Goal: Task Accomplishment & Management: Use online tool/utility

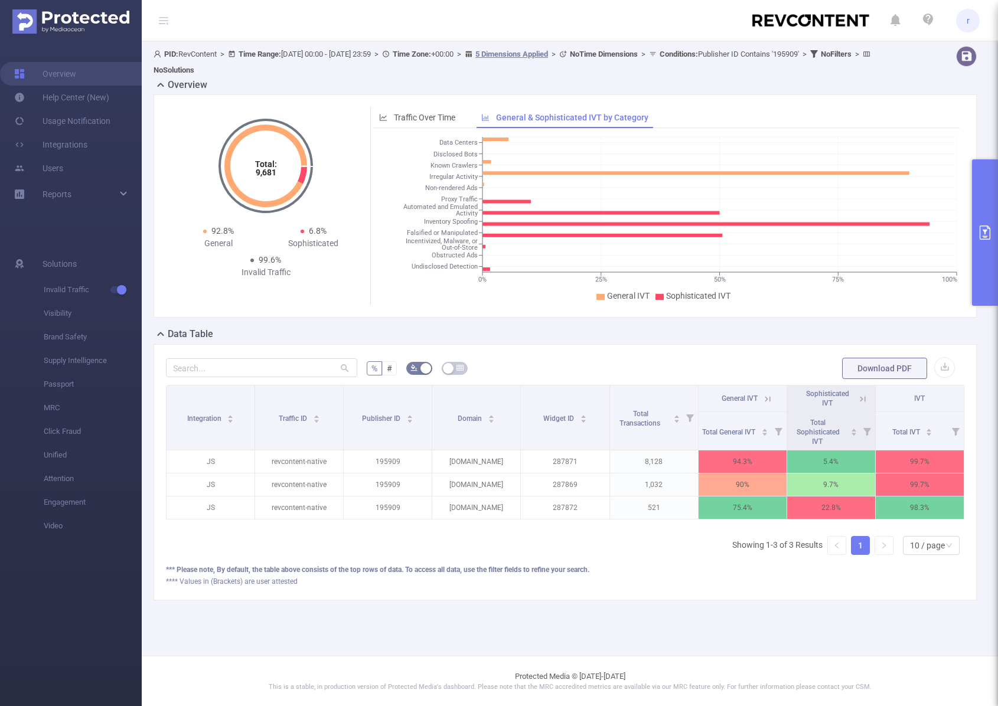
click at [977, 232] on button "primary" at bounding box center [985, 232] width 26 height 146
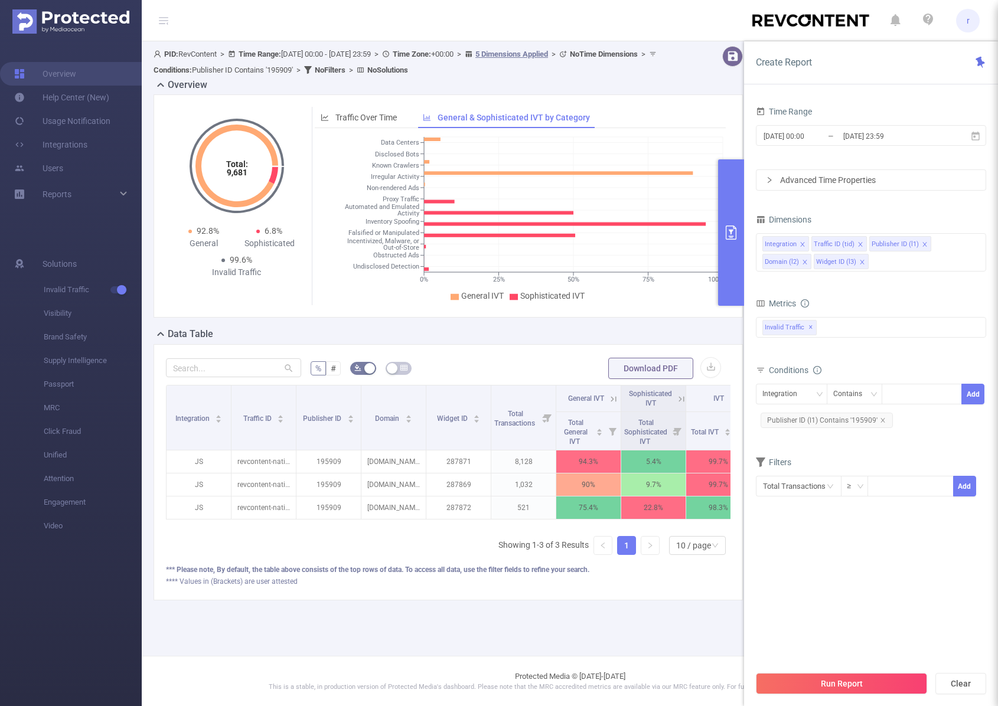
click at [631, 86] on div "Overview" at bounding box center [453, 86] width 599 height 17
click at [510, 622] on div "PID: RevContent > Time Range: [DATE] 00:00 - [DATE] 23:59 > Time Zone: +00:00 >…" at bounding box center [453, 332] width 622 height 583
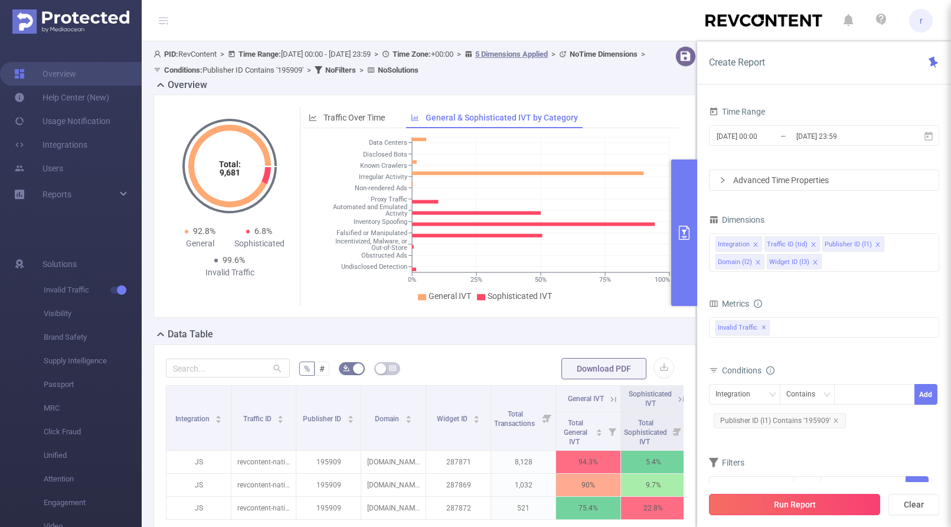
click at [779, 510] on button "Run Report" at bounding box center [794, 504] width 171 height 21
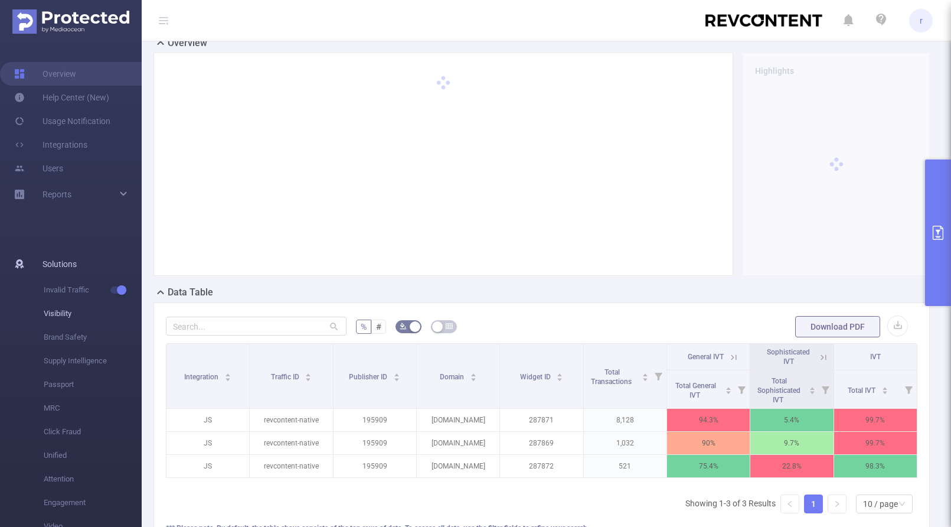
scroll to position [40, 0]
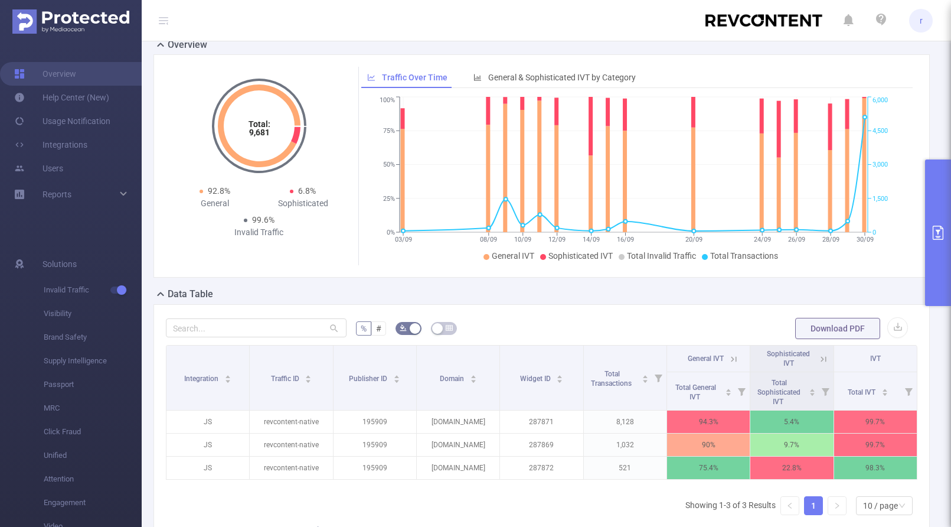
click at [941, 226] on icon "primary" at bounding box center [938, 233] width 14 height 14
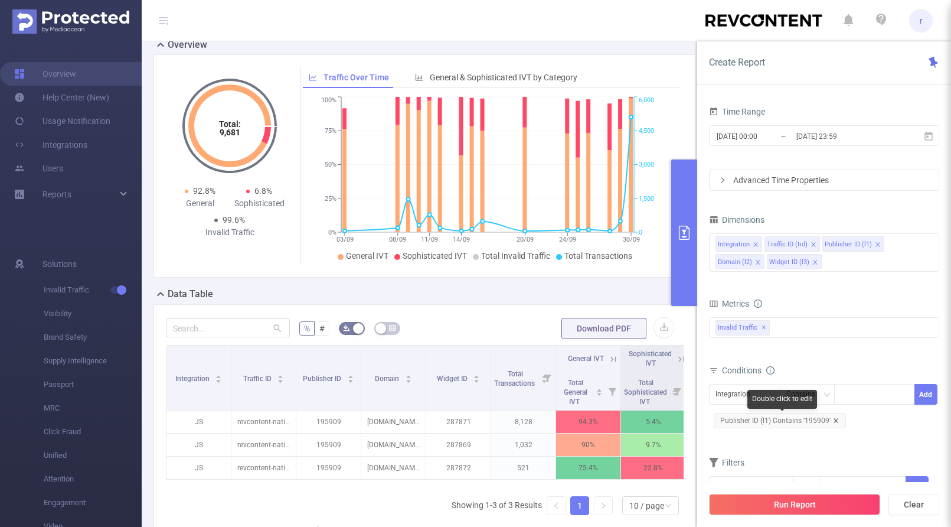
click at [835, 419] on icon "icon: close" at bounding box center [836, 421] width 6 height 6
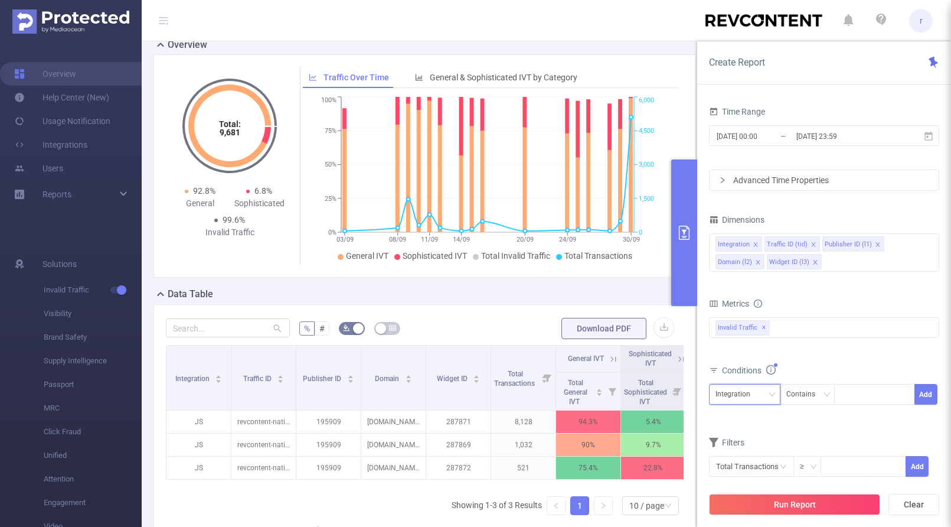
click at [754, 393] on div "Integration" at bounding box center [737, 393] width 43 height 19
click at [741, 475] on li "Domain (l2)" at bounding box center [745, 475] width 72 height 19
click at [863, 400] on div at bounding box center [875, 393] width 68 height 19
paste input "[DOMAIN_NAME]"
type input "[DOMAIN_NAME]"
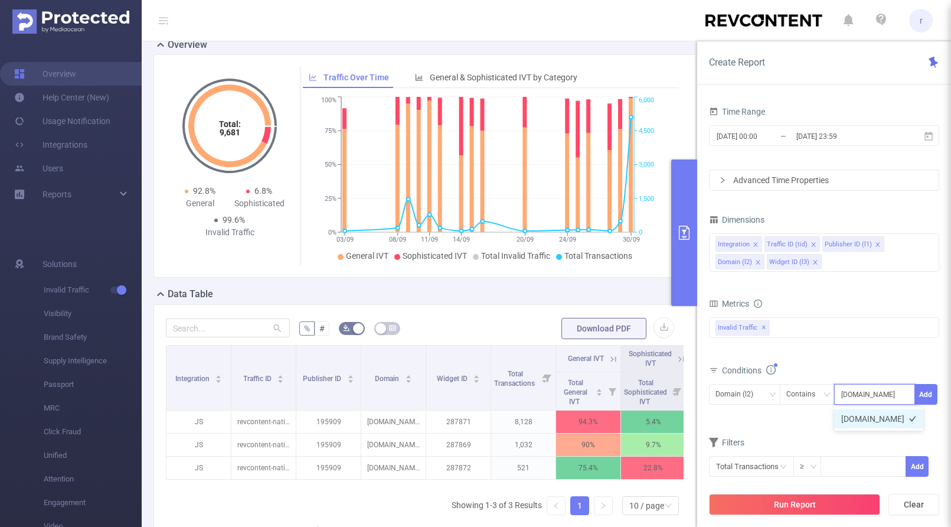
click at [901, 421] on li "[DOMAIN_NAME]" at bounding box center [879, 418] width 89 height 19
click at [930, 390] on button "Add" at bounding box center [926, 394] width 23 height 21
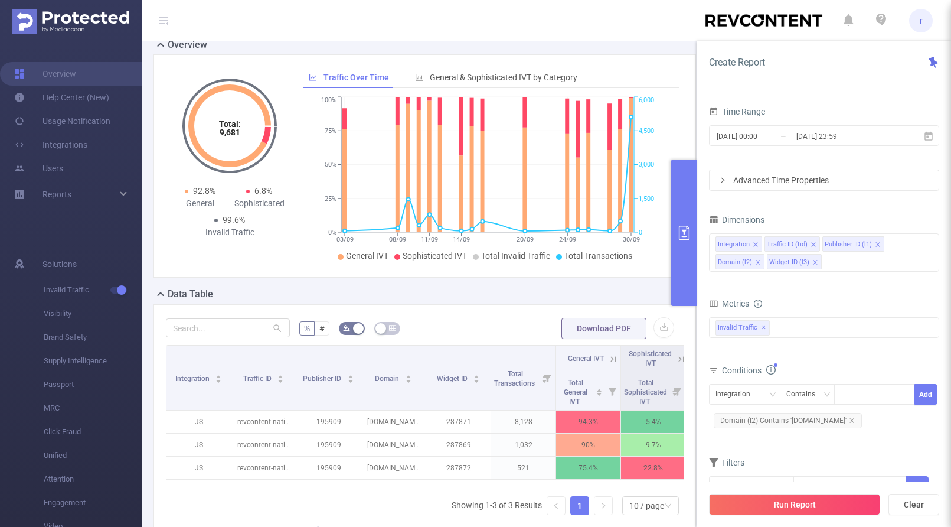
click at [771, 504] on button "Run Report" at bounding box center [794, 504] width 171 height 21
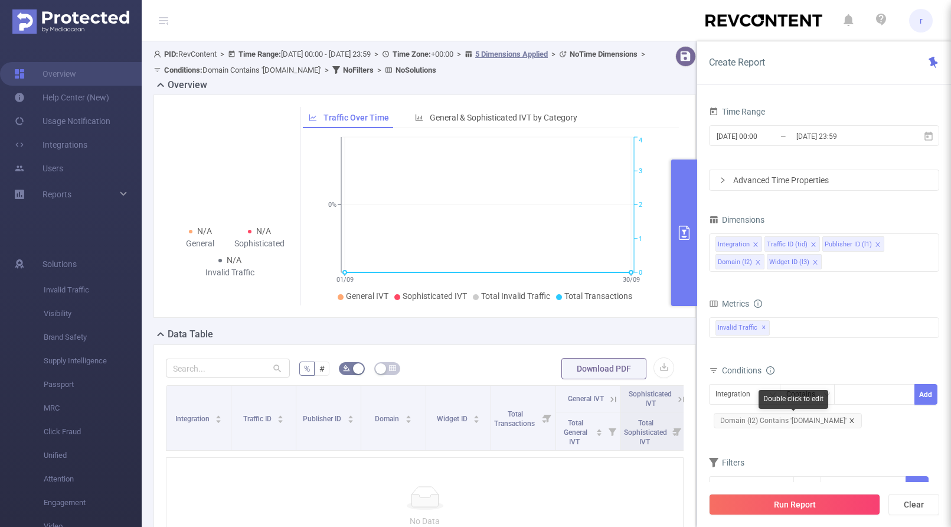
click at [854, 422] on icon "icon: close" at bounding box center [852, 420] width 4 height 4
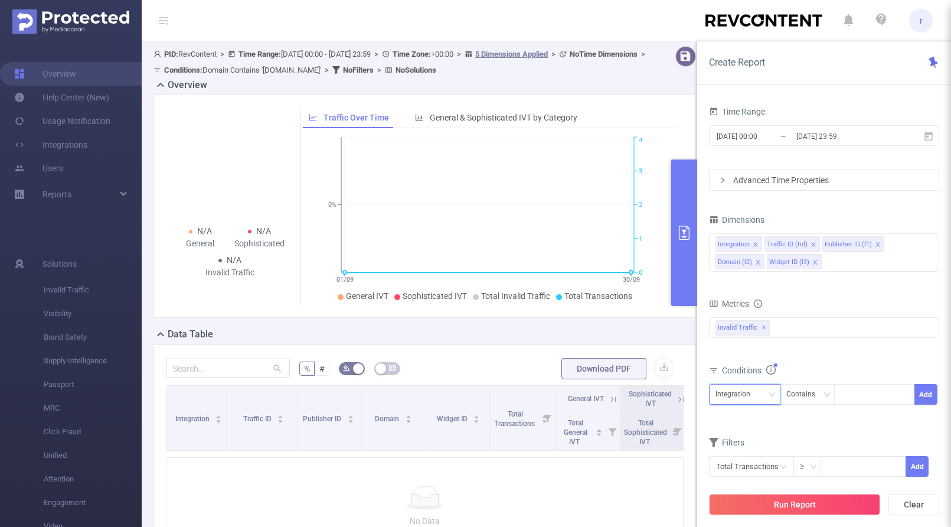
click at [774, 396] on icon "icon: down" at bounding box center [772, 394] width 7 height 7
click at [757, 454] on li "Publisher ID (l1)" at bounding box center [745, 456] width 72 height 19
click at [863, 397] on div at bounding box center [875, 393] width 68 height 19
type input "195909"
click at [898, 427] on li "195909" at bounding box center [875, 418] width 81 height 19
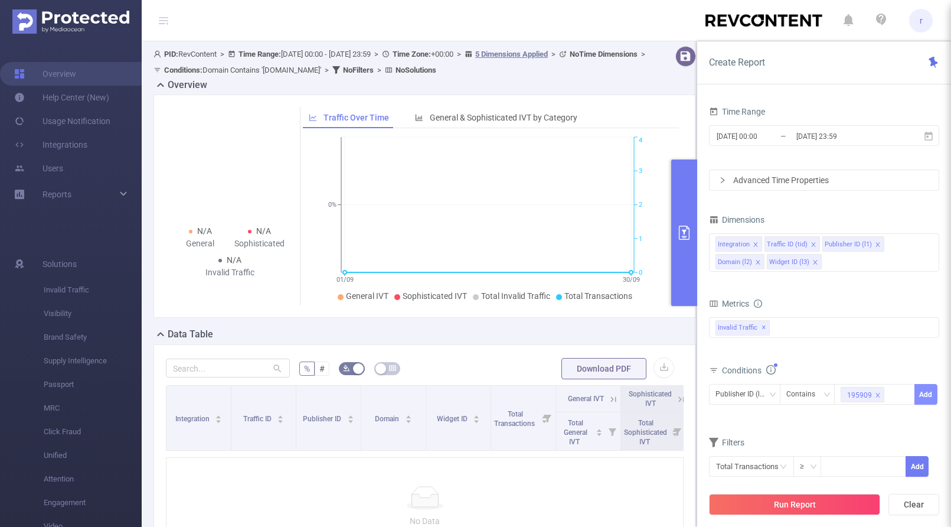
click at [921, 396] on button "Add" at bounding box center [926, 394] width 23 height 21
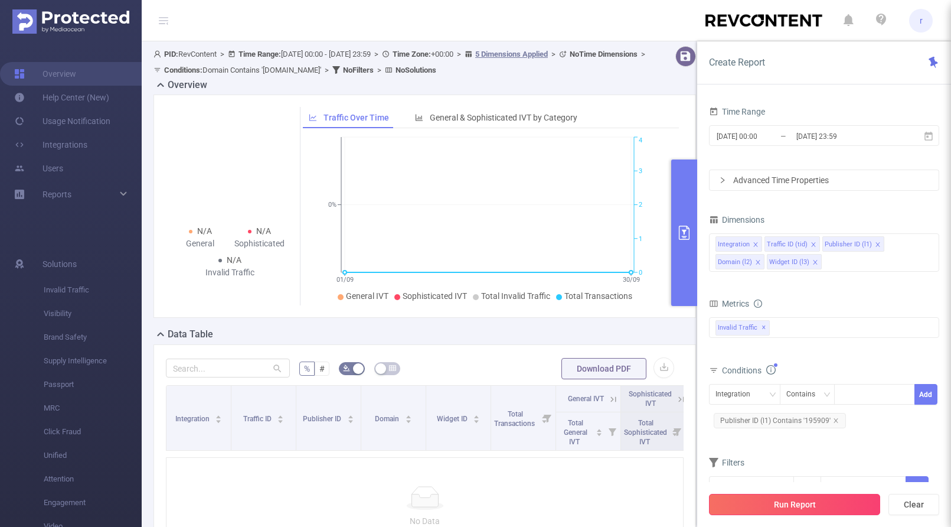
click at [819, 503] on button "Run Report" at bounding box center [794, 504] width 171 height 21
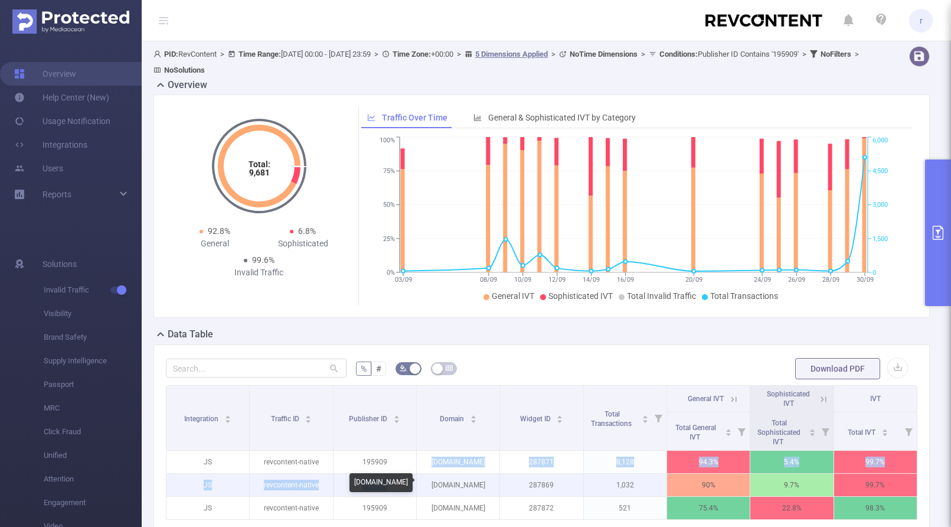
drag, startPoint x: 429, startPoint y: 461, endPoint x: 429, endPoint y: 484, distance: 23.0
click at [429, 484] on tbody "JS revcontent-native 195909 [DOMAIN_NAME] 287871 8,128 94.3% 5.4% 99.7% JS revc…" at bounding box center [542, 485] width 751 height 69
click at [457, 474] on p "[DOMAIN_NAME]" at bounding box center [458, 485] width 83 height 22
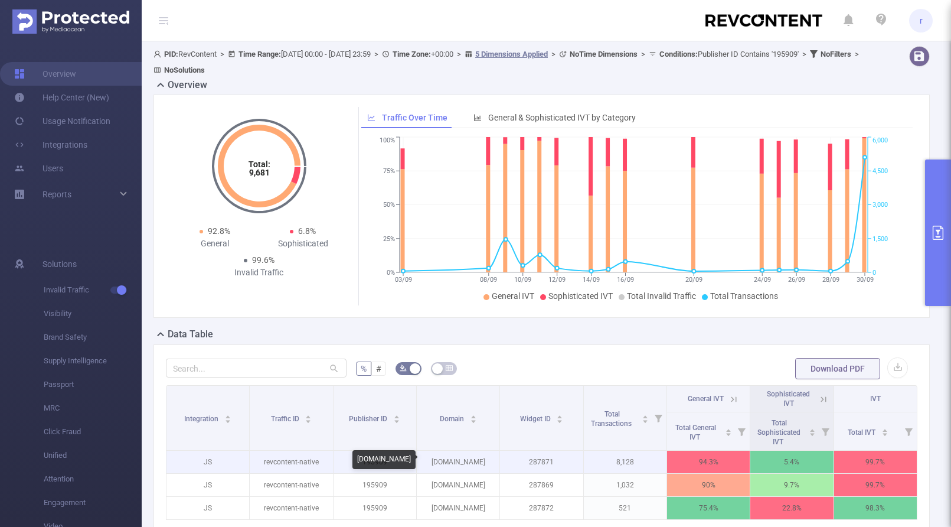
click at [461, 464] on p "[DOMAIN_NAME]" at bounding box center [458, 462] width 83 height 22
copy p "[DOMAIN_NAME]"
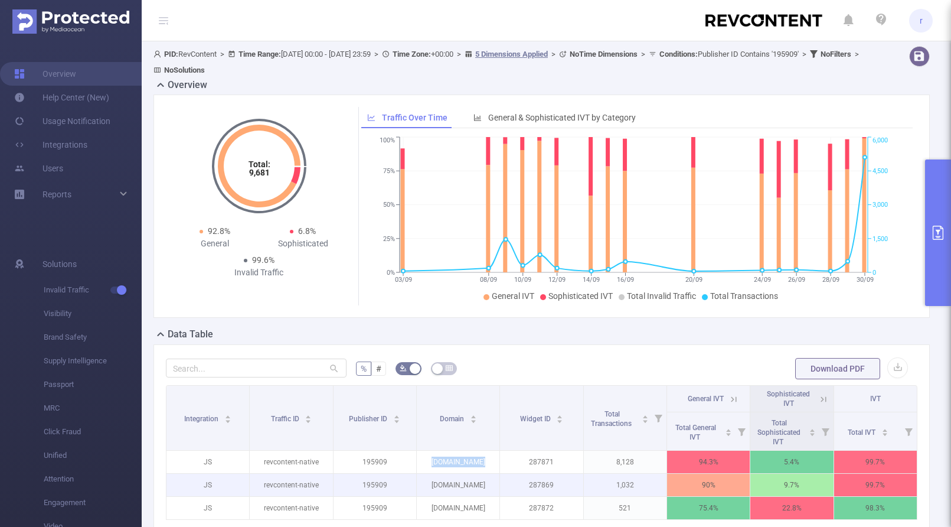
click at [484, 482] on p "[DOMAIN_NAME]" at bounding box center [458, 485] width 83 height 22
drag, startPoint x: 484, startPoint y: 482, endPoint x: 425, endPoint y: 482, distance: 58.5
click at [425, 482] on p "[DOMAIN_NAME]" at bounding box center [458, 485] width 83 height 22
copy p "[DOMAIN_NAME]"
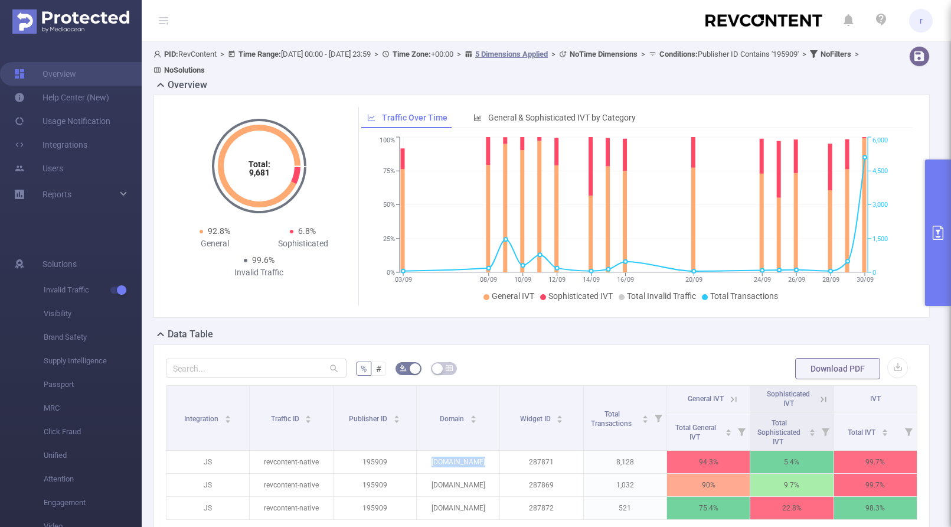
click at [940, 259] on button "primary" at bounding box center [938, 232] width 26 height 146
